Goal: Check status: Check status

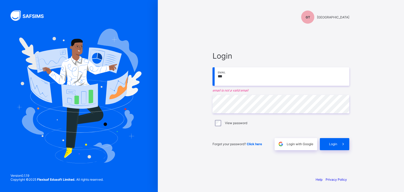
type input "**********"
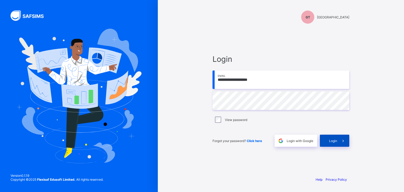
click at [337, 140] on span at bounding box center [343, 141] width 12 height 12
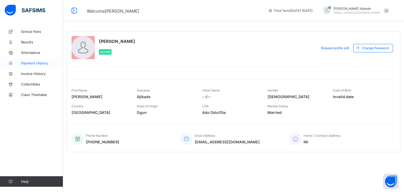
click at [35, 65] on link "Payment History" at bounding box center [31, 63] width 63 height 11
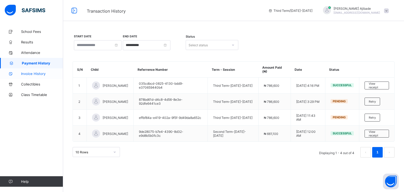
click at [39, 73] on span "Invoice History" at bounding box center [42, 74] width 42 height 4
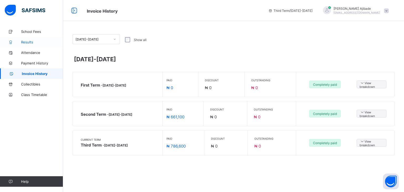
click at [31, 42] on span "Results" at bounding box center [42, 42] width 42 height 4
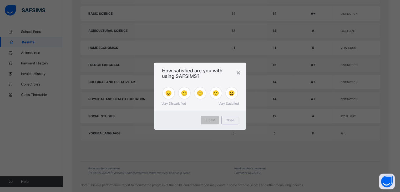
scroll to position [371, 0]
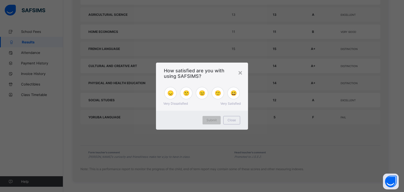
drag, startPoint x: 402, startPoint y: 135, endPoint x: 403, endPoint y: 109, distance: 25.5
click at [208, 120] on span "Submit" at bounding box center [211, 120] width 10 height 4
click at [233, 97] on div "😄" at bounding box center [233, 93] width 13 height 13
click at [215, 120] on span "Submit" at bounding box center [211, 120] width 10 height 4
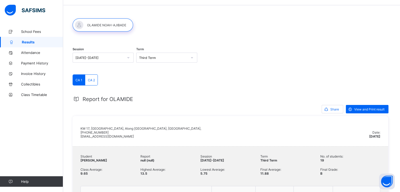
scroll to position [0, 0]
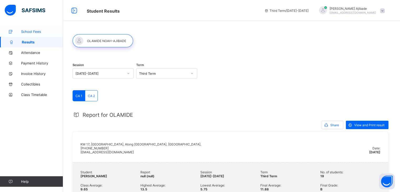
click at [39, 31] on span "School Fees" at bounding box center [42, 31] width 42 height 4
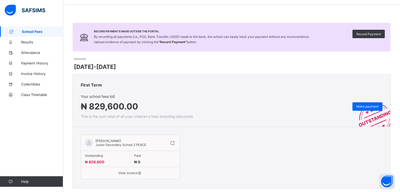
scroll to position [26, 0]
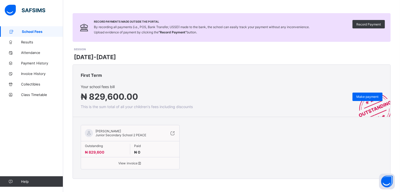
click at [174, 133] on icon at bounding box center [172, 132] width 6 height 5
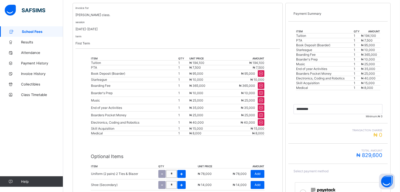
scroll to position [95, 0]
